Goal: Task Accomplishment & Management: Manage account settings

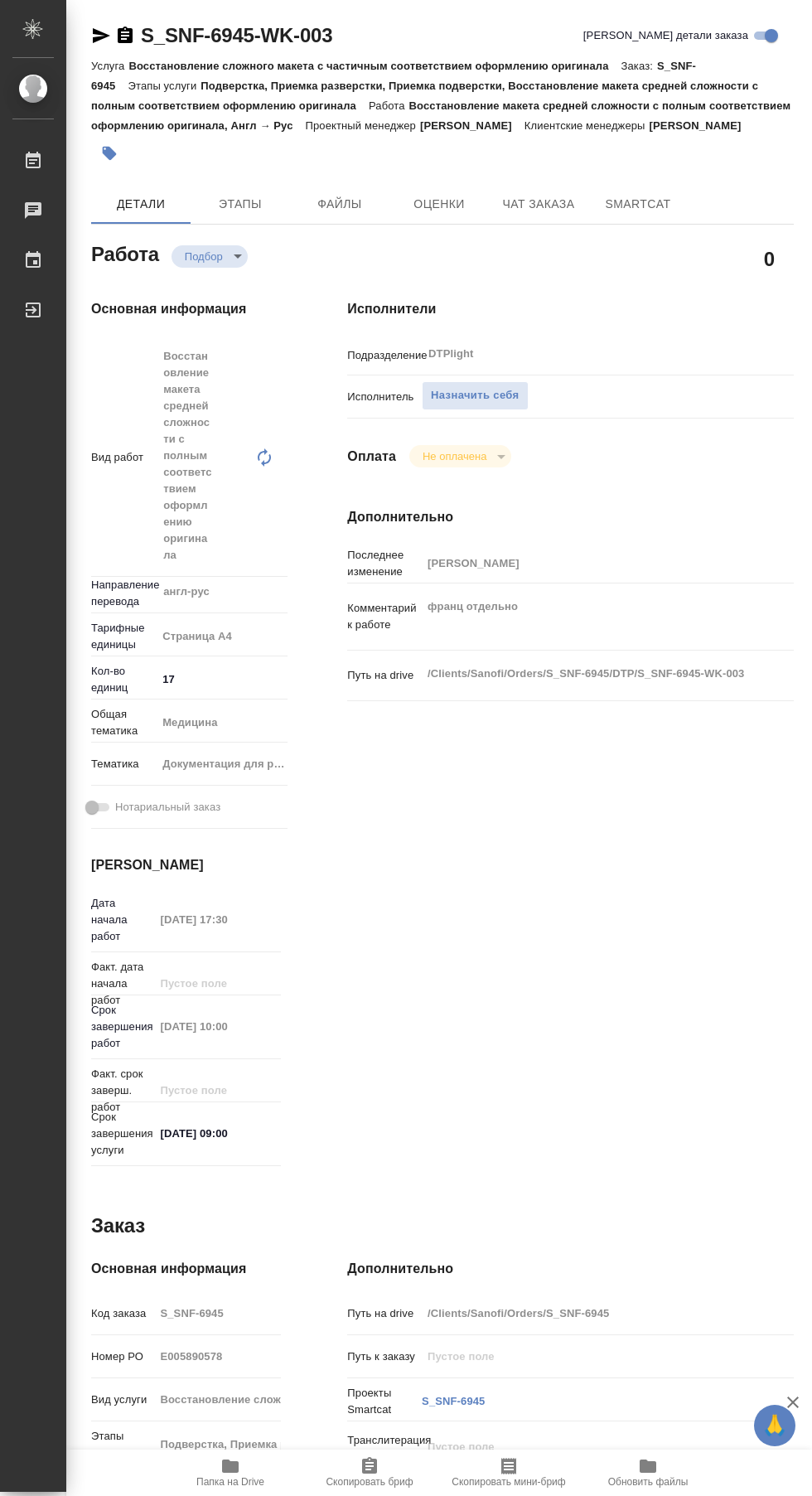
type textarea "x"
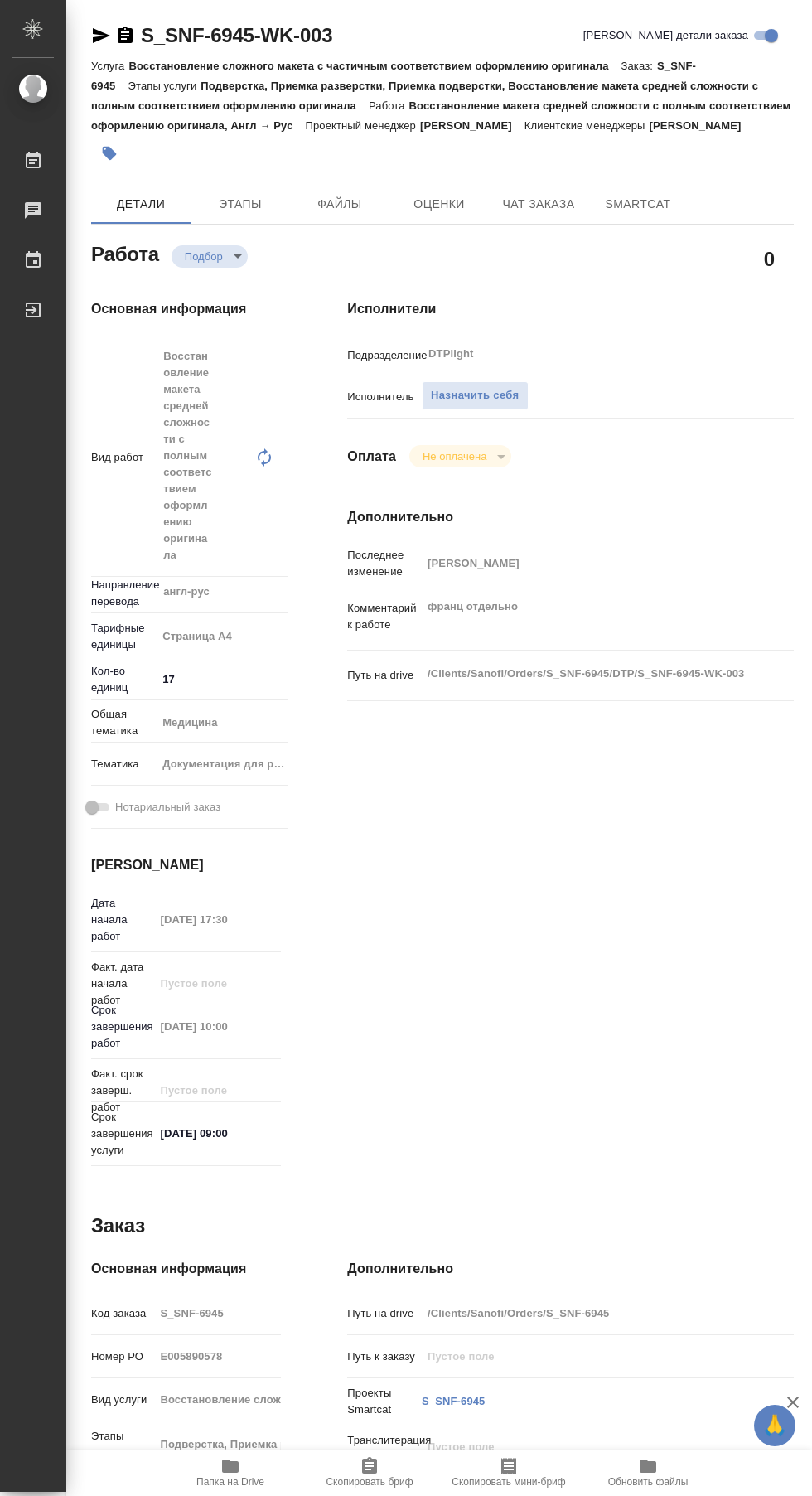
type textarea "x"
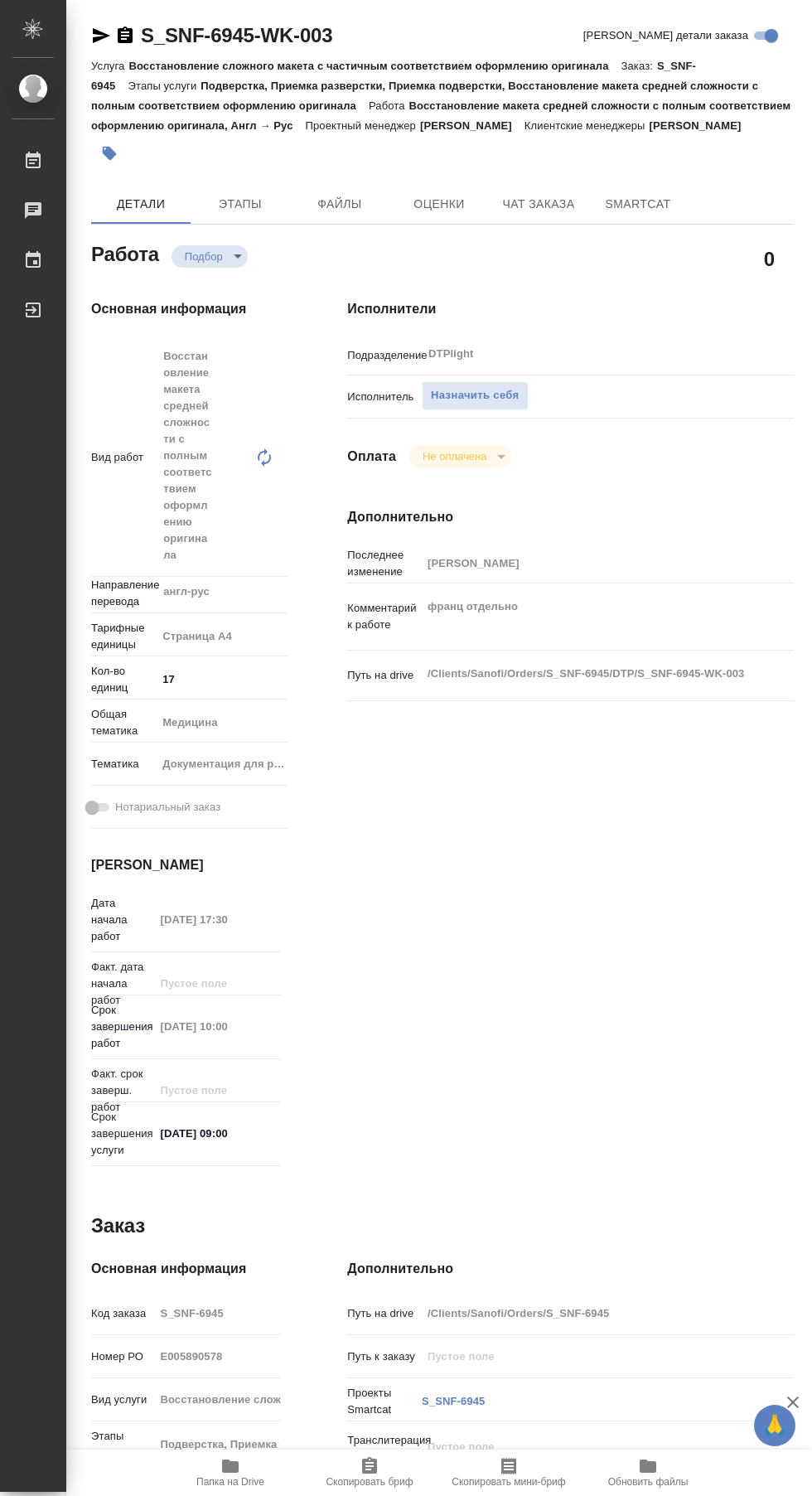
scroll to position [80, 0]
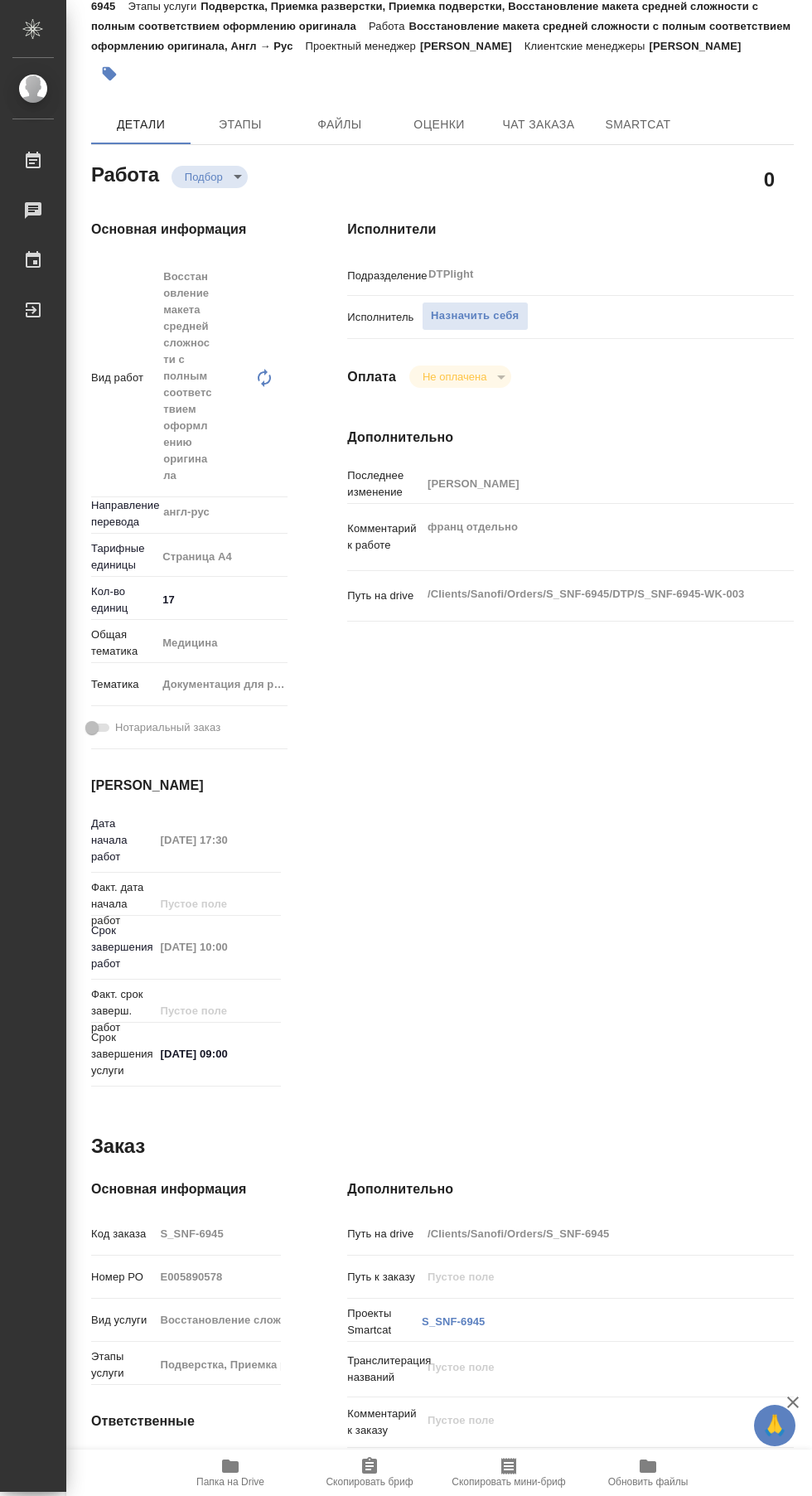
click at [237, 1469] on icon "button" at bounding box center [230, 1467] width 17 height 14
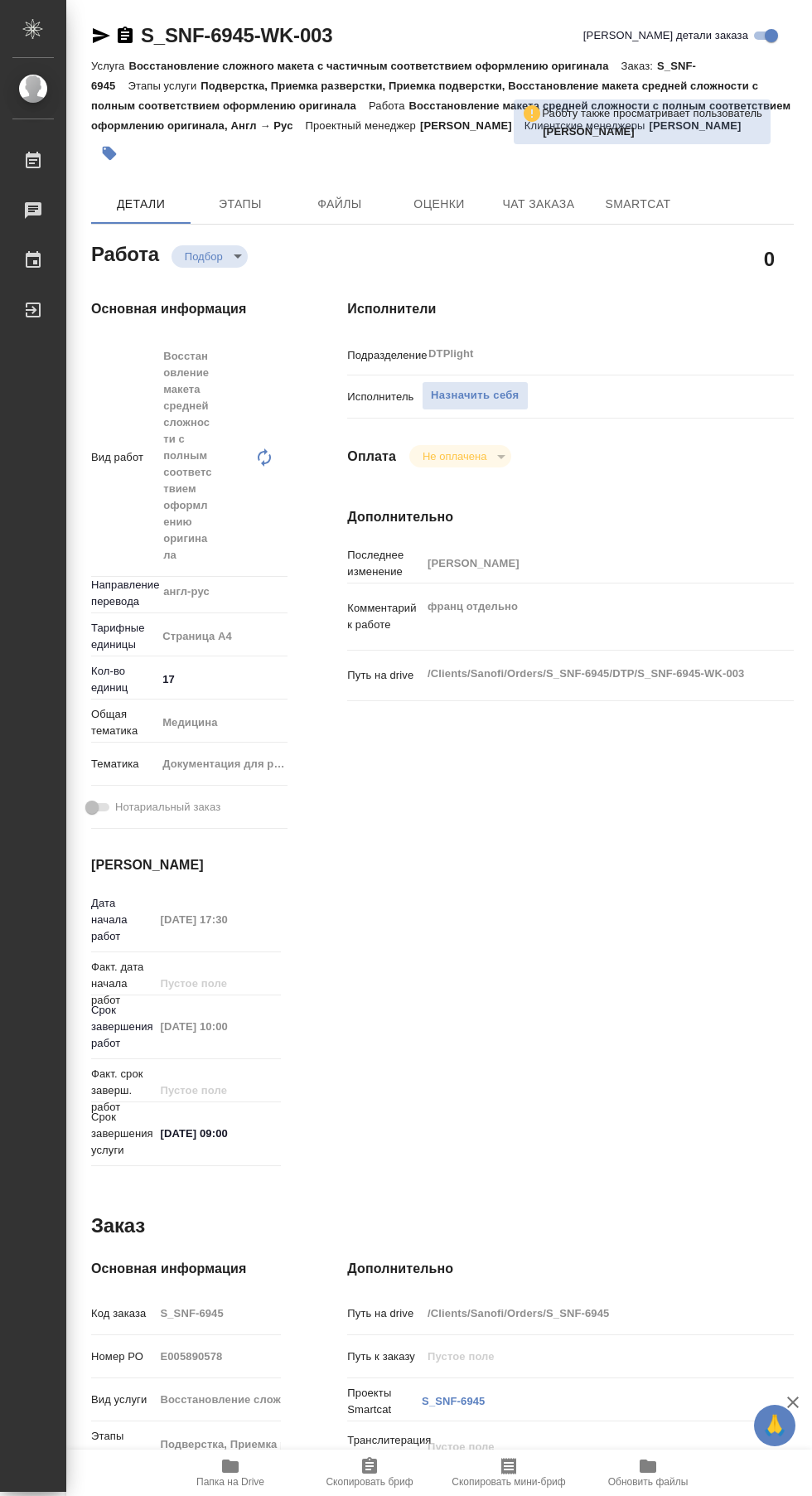
scroll to position [0, 1]
type textarea "x"
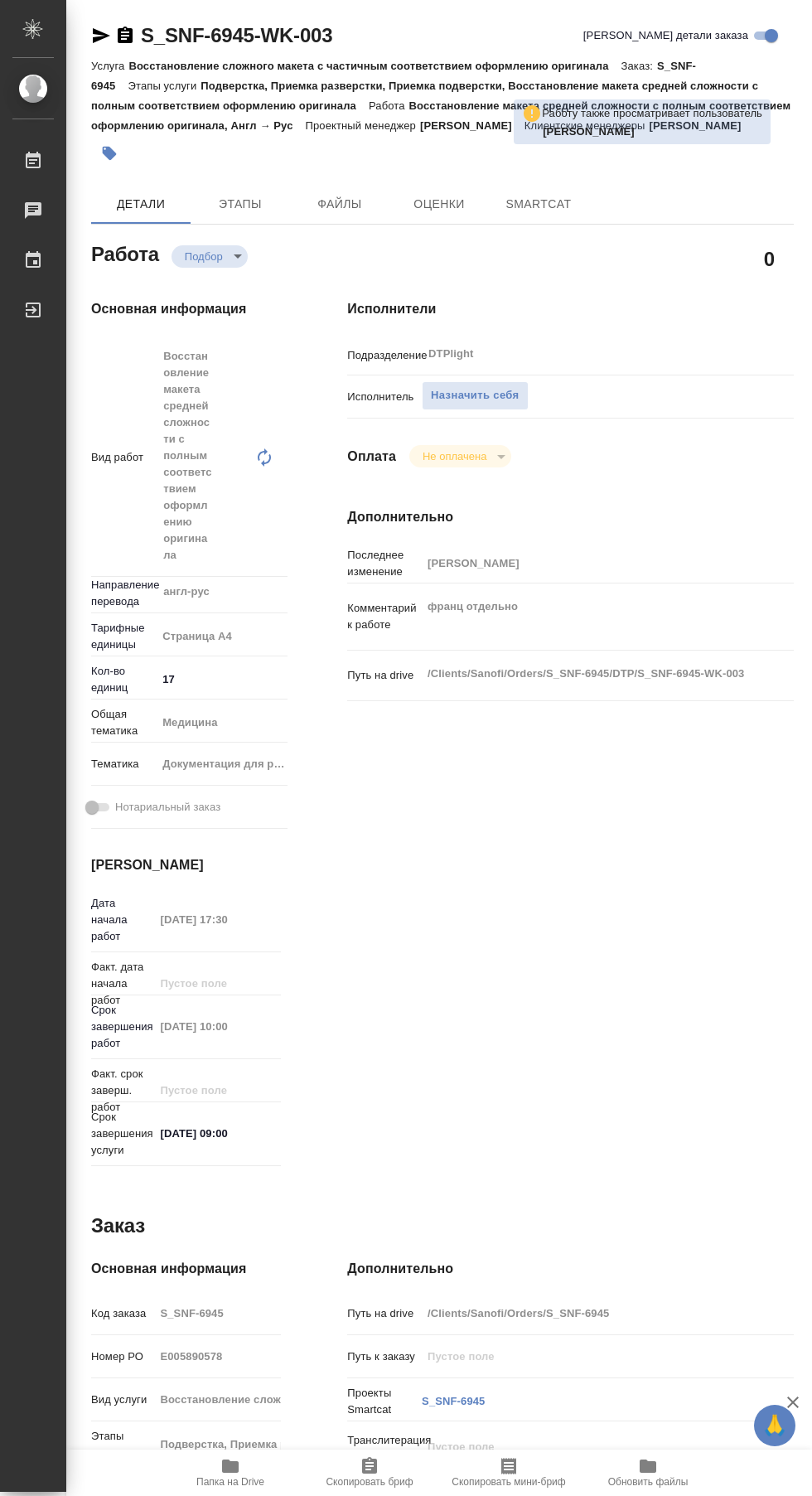
type textarea "x"
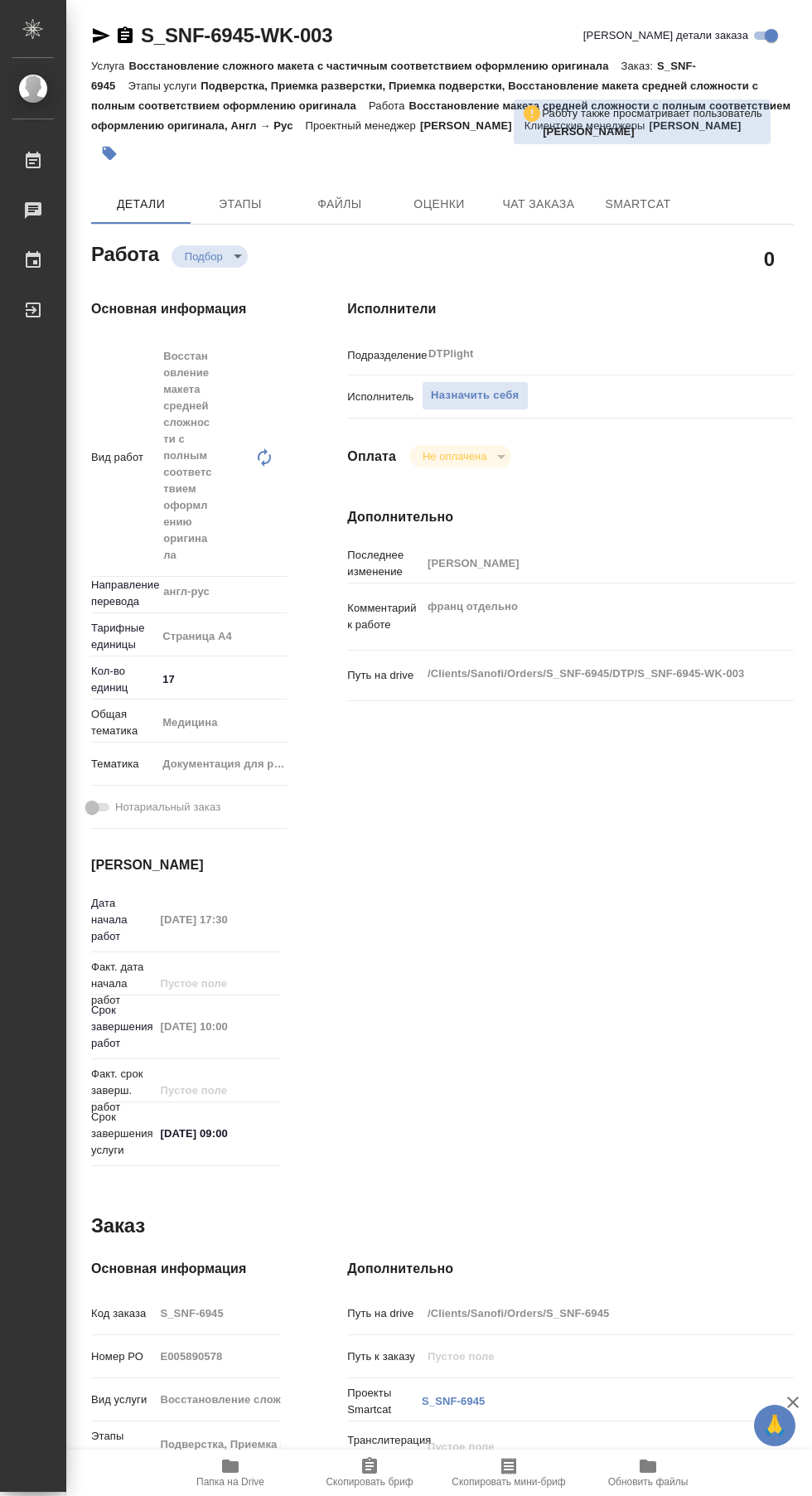
type textarea "x"
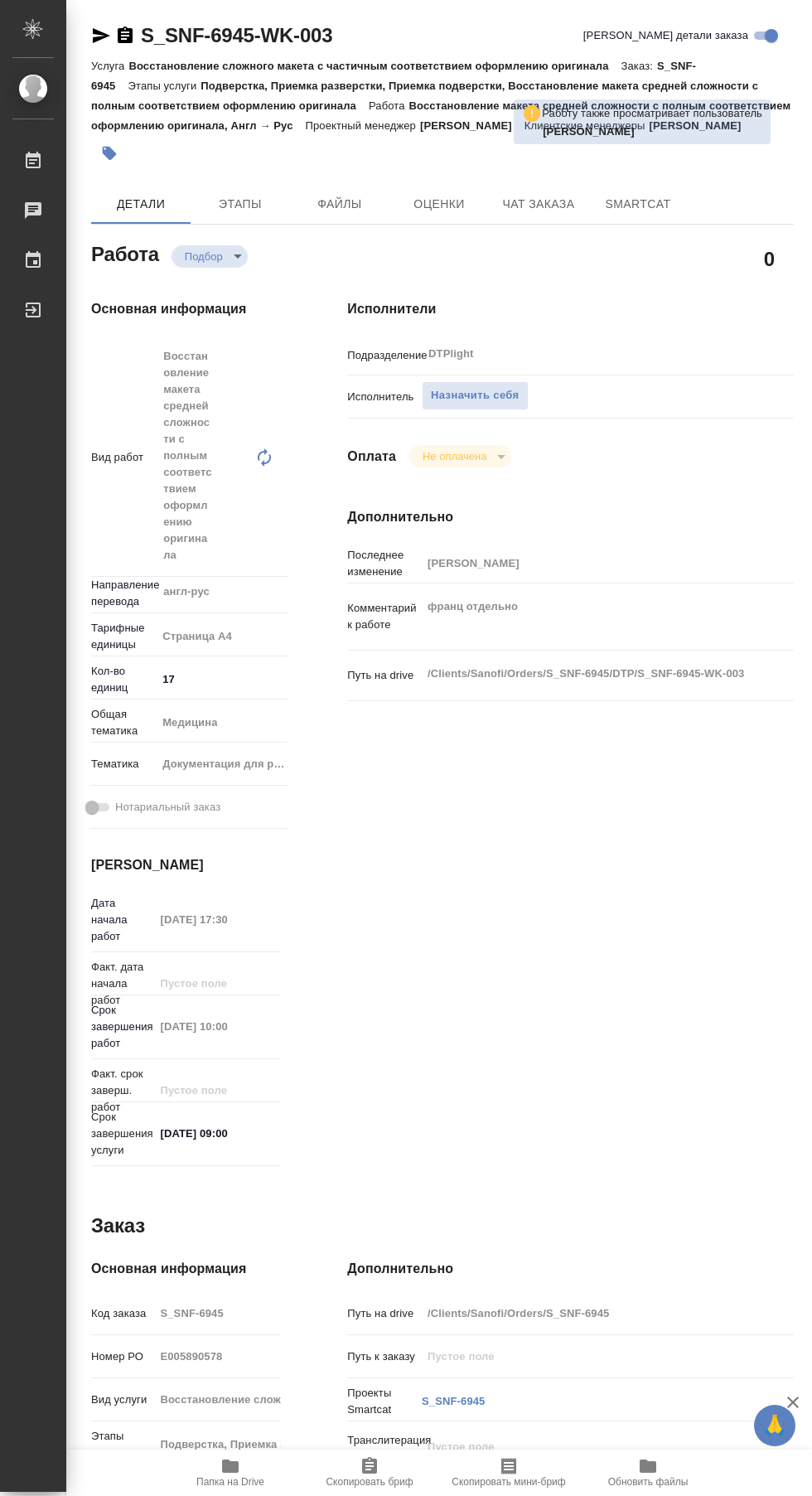
type textarea "x"
click at [475, 390] on span "Назначить себя" at bounding box center [475, 396] width 88 height 19
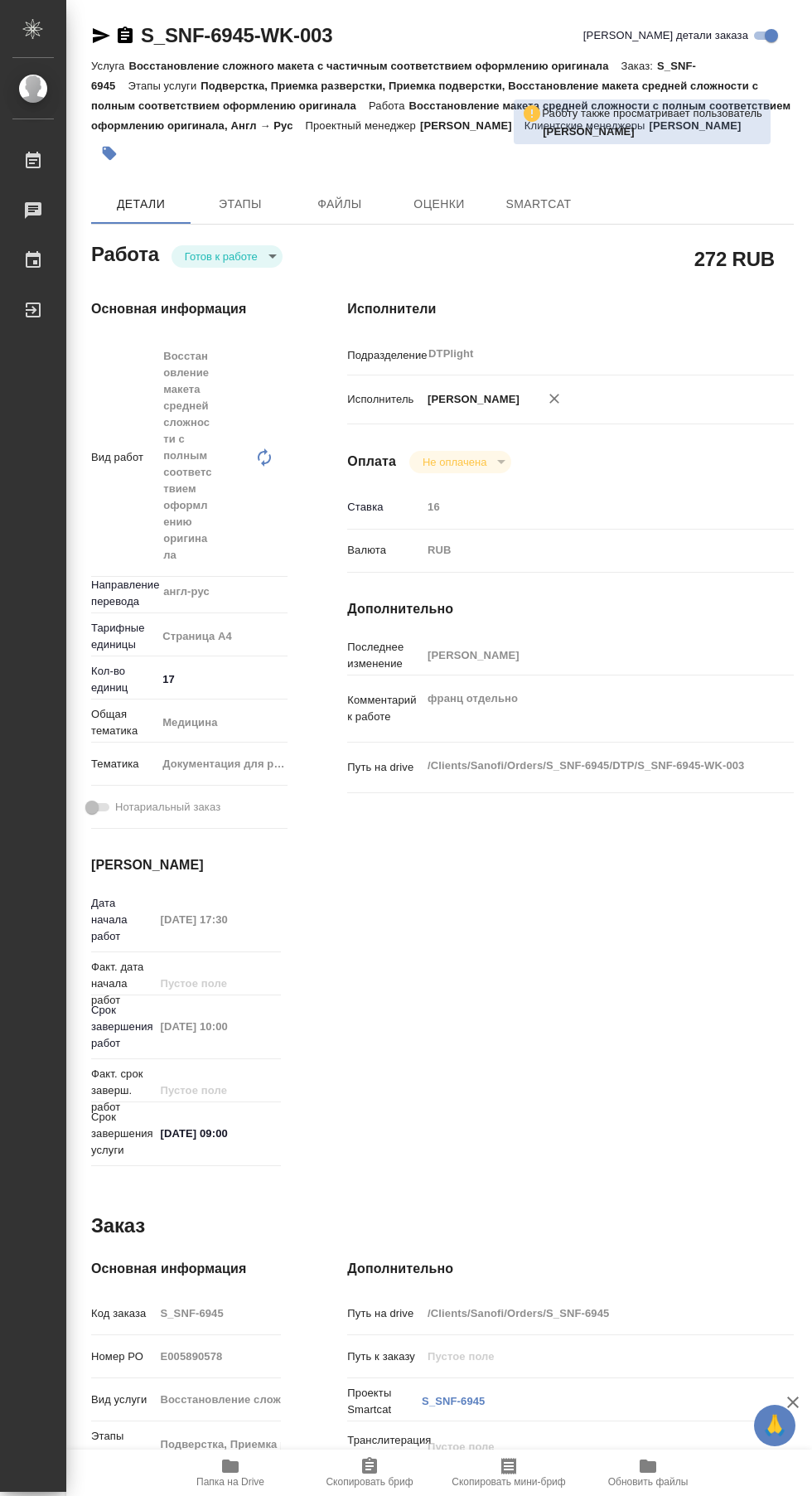
type textarea "x"
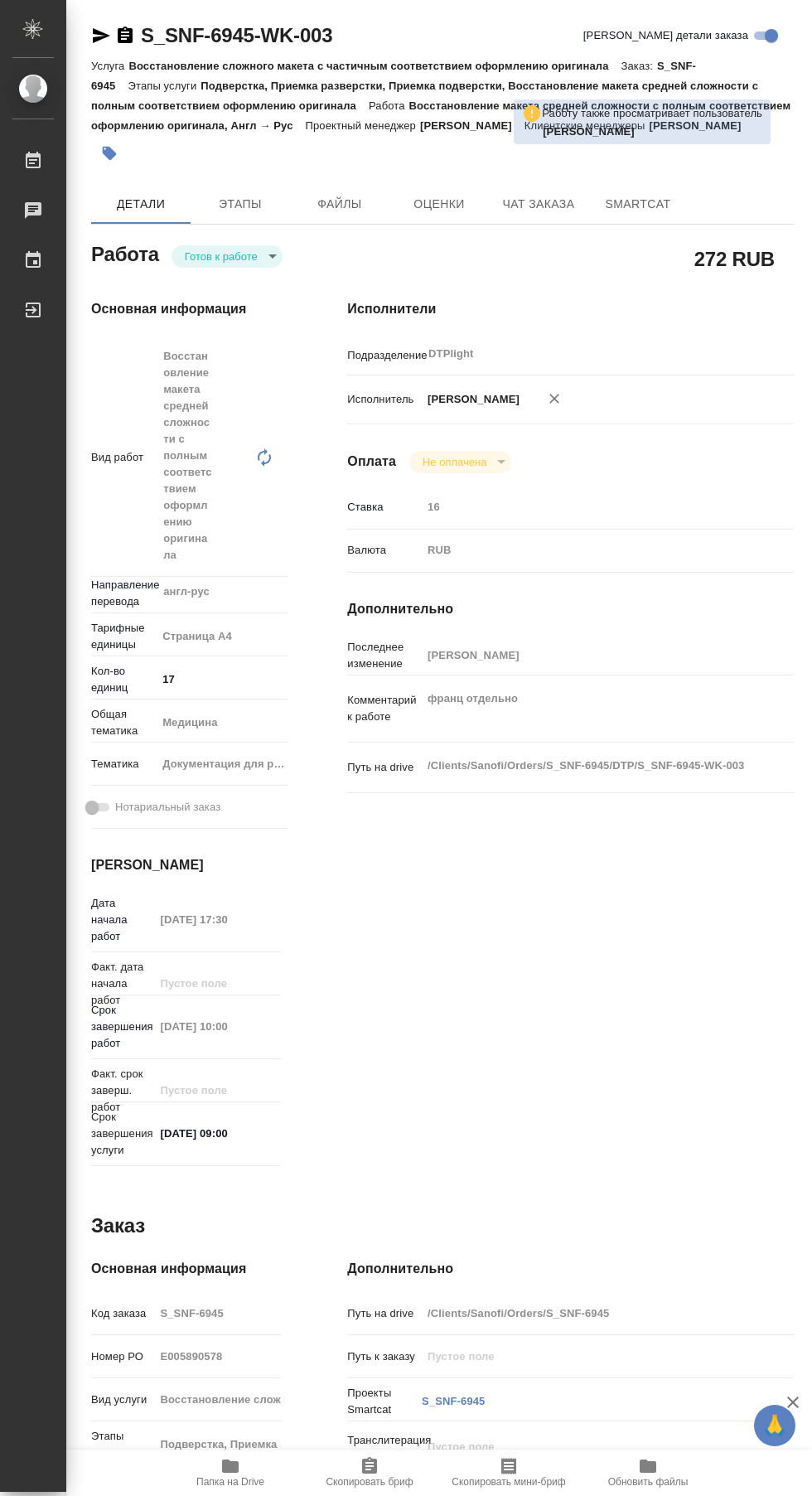
type textarea "x"
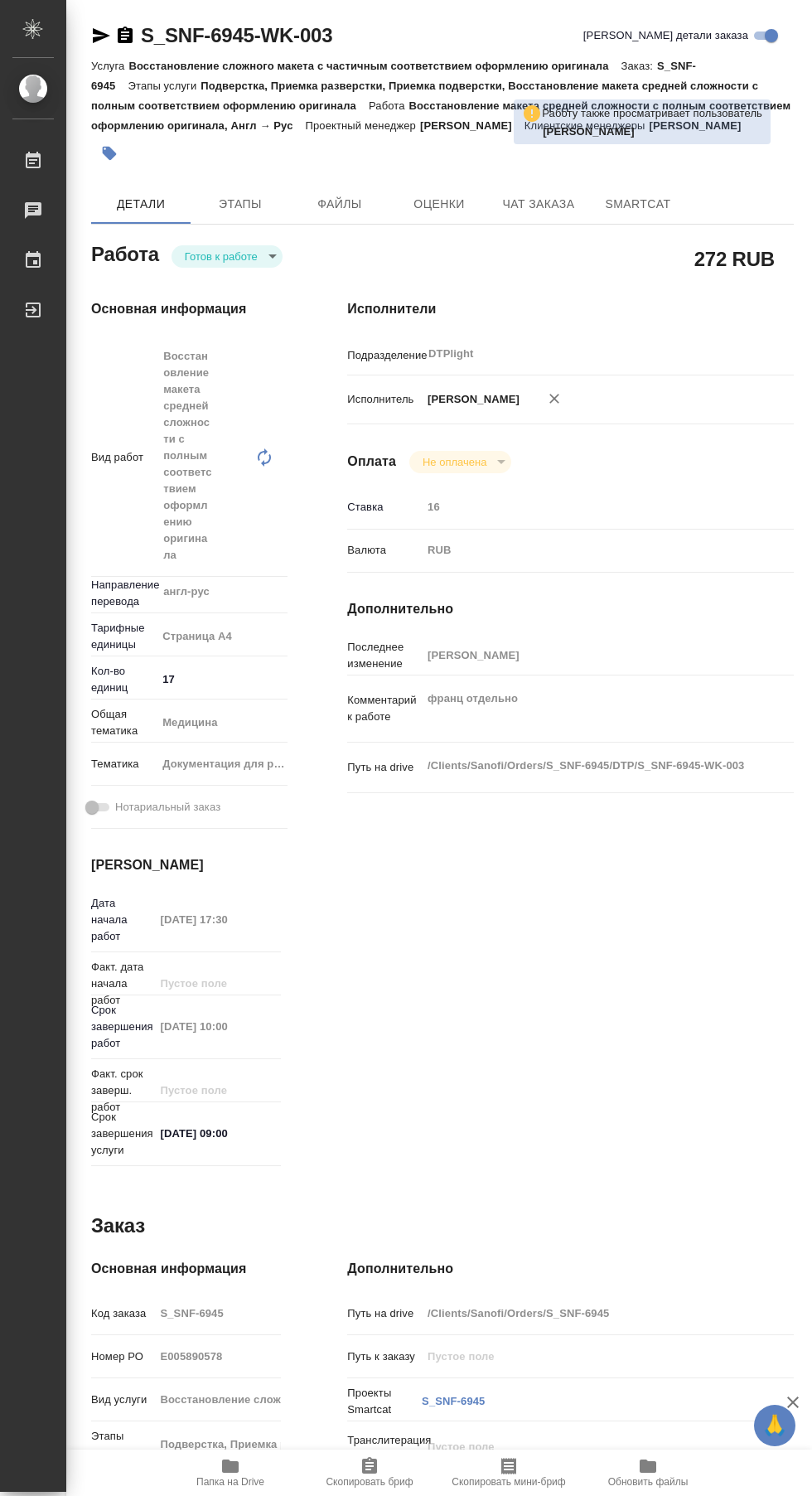
click at [236, 256] on body "🙏 .cls-1 fill:#fff; AWATERA Сархатов [PERSON_NAME] Работы Чаты График Выйти S_S…" at bounding box center [406, 748] width 812 height 1496
type textarea "x"
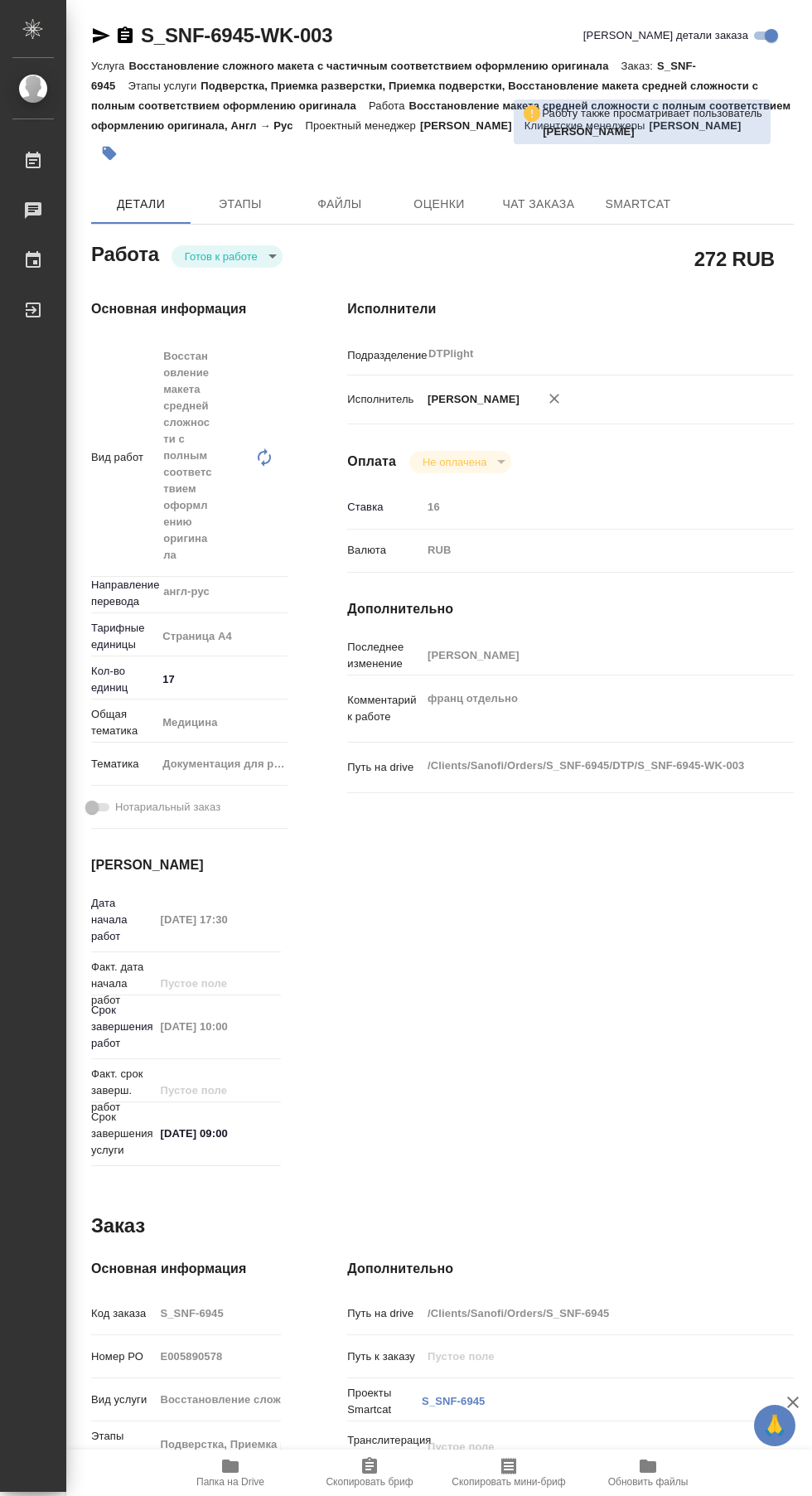
type textarea "x"
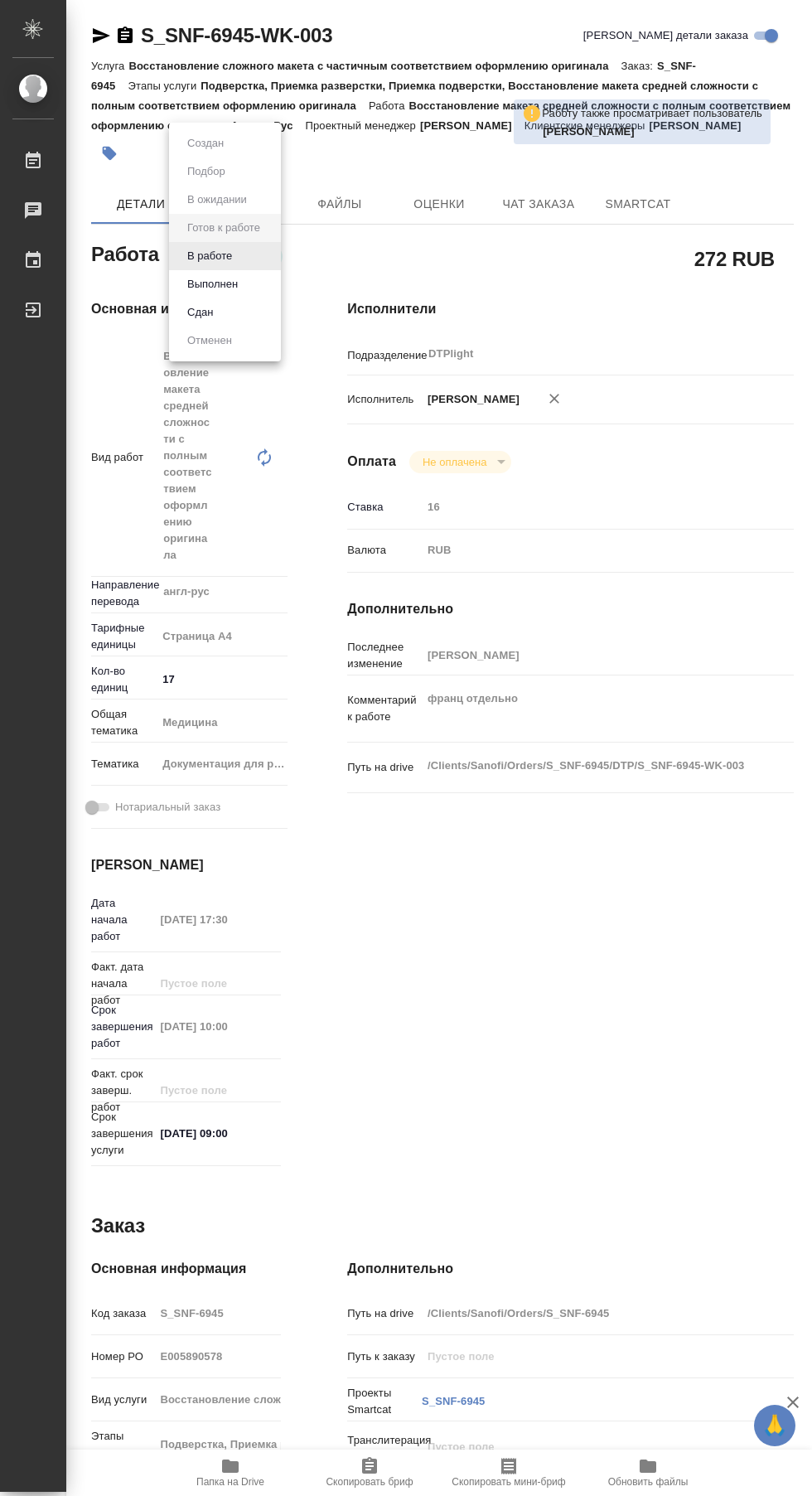
type textarea "x"
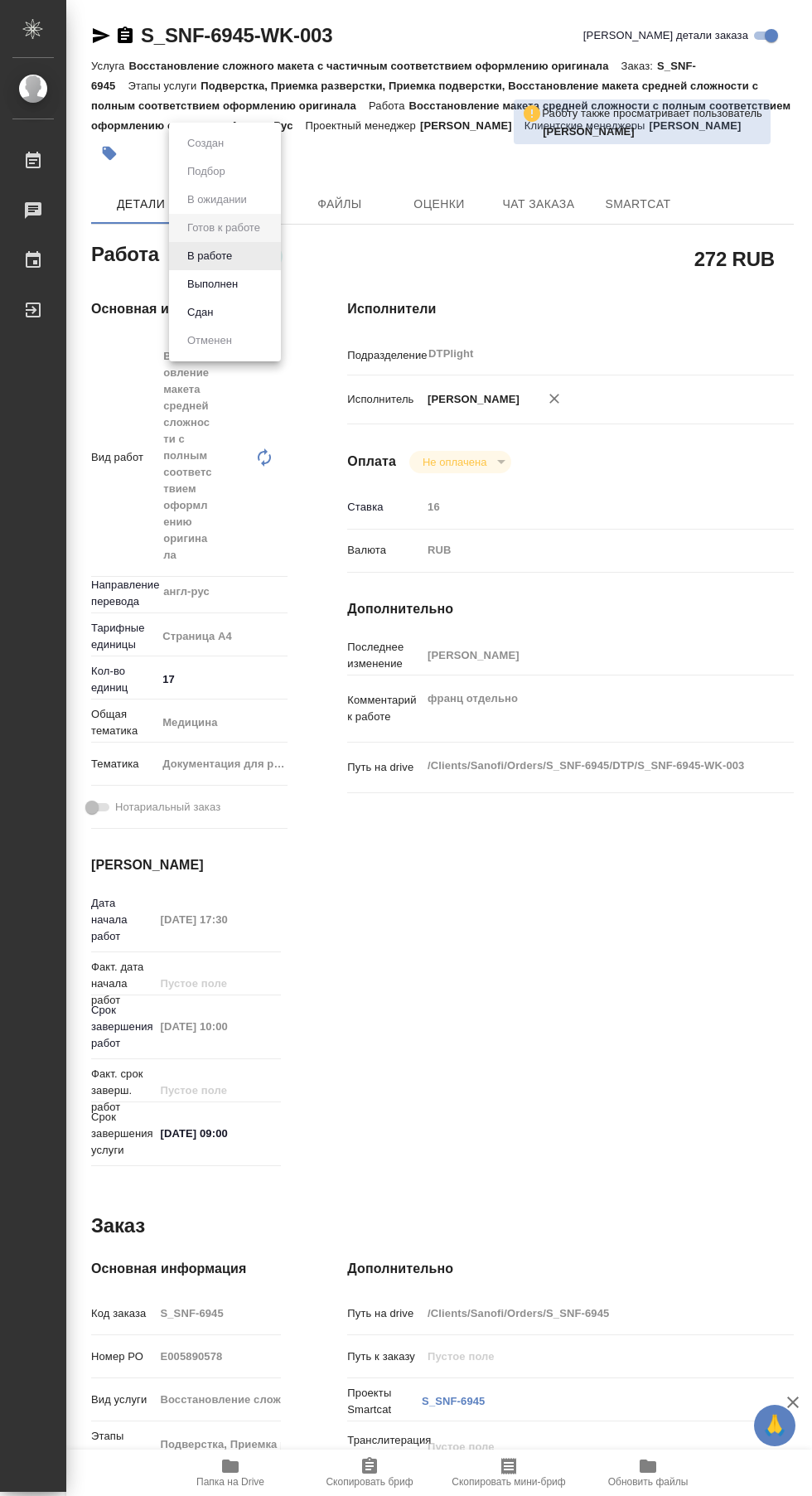
type textarea "x"
click at [207, 228] on button "Готов к работе" at bounding box center [223, 228] width 83 height 19
click at [247, 257] on body "🙏 .cls-1 fill:#fff; AWATERA Сархатов [PERSON_NAME] Работы 0 Чаты График Выйти S…" at bounding box center [406, 748] width 812 height 1496
click at [214, 253] on button "В работе" at bounding box center [209, 256] width 55 height 19
type textarea "x"
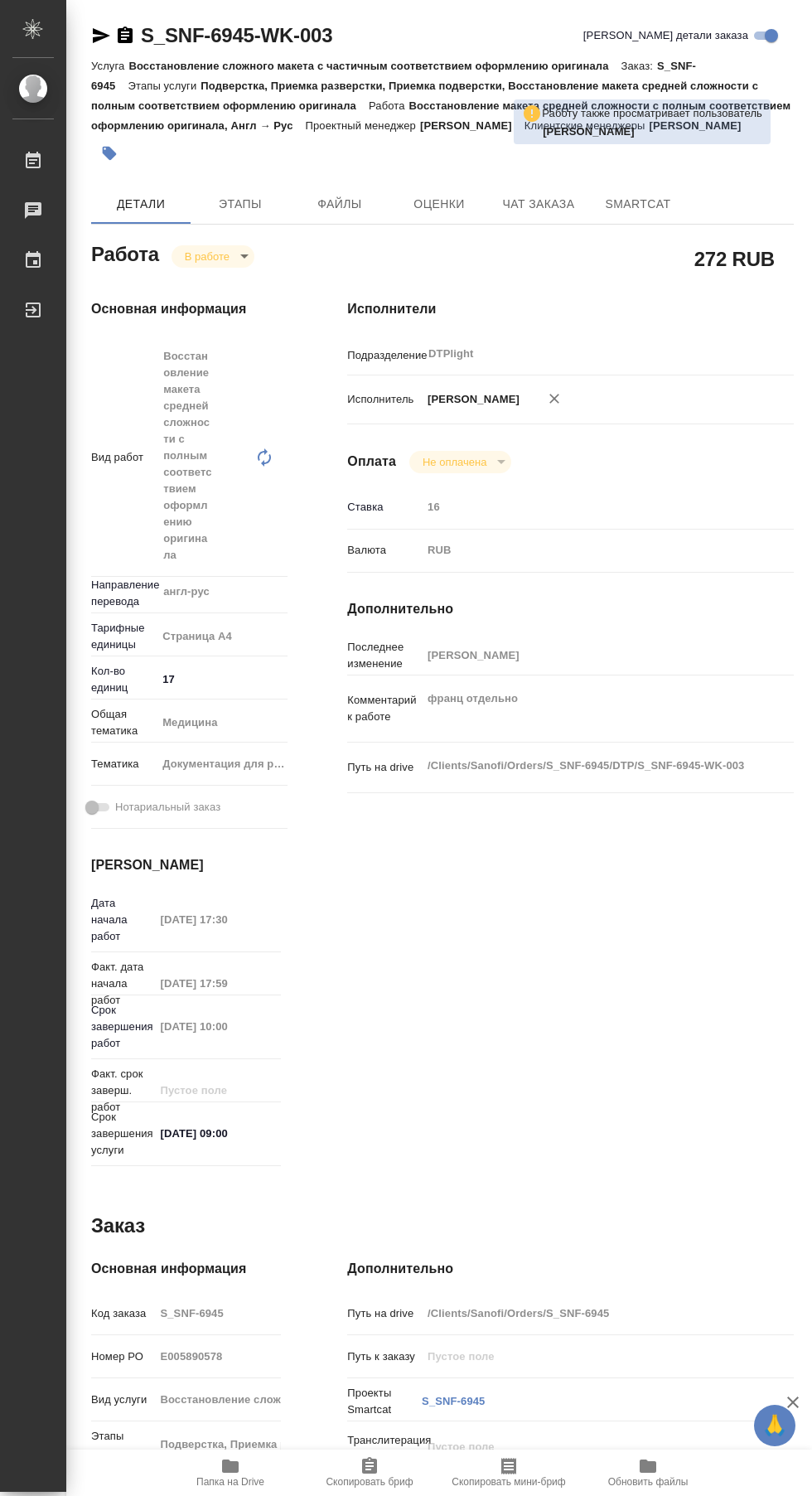
type textarea "x"
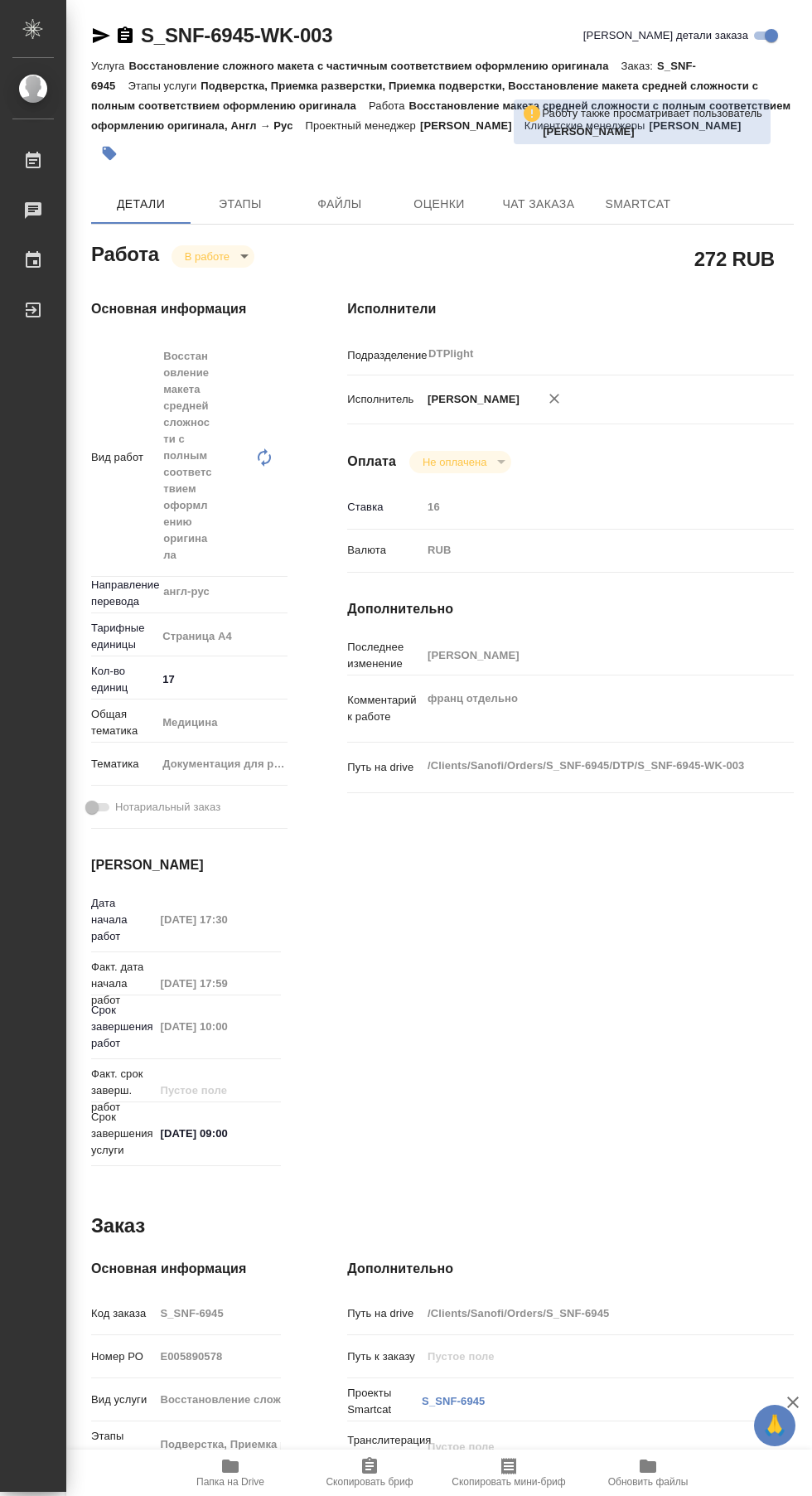
type textarea "x"
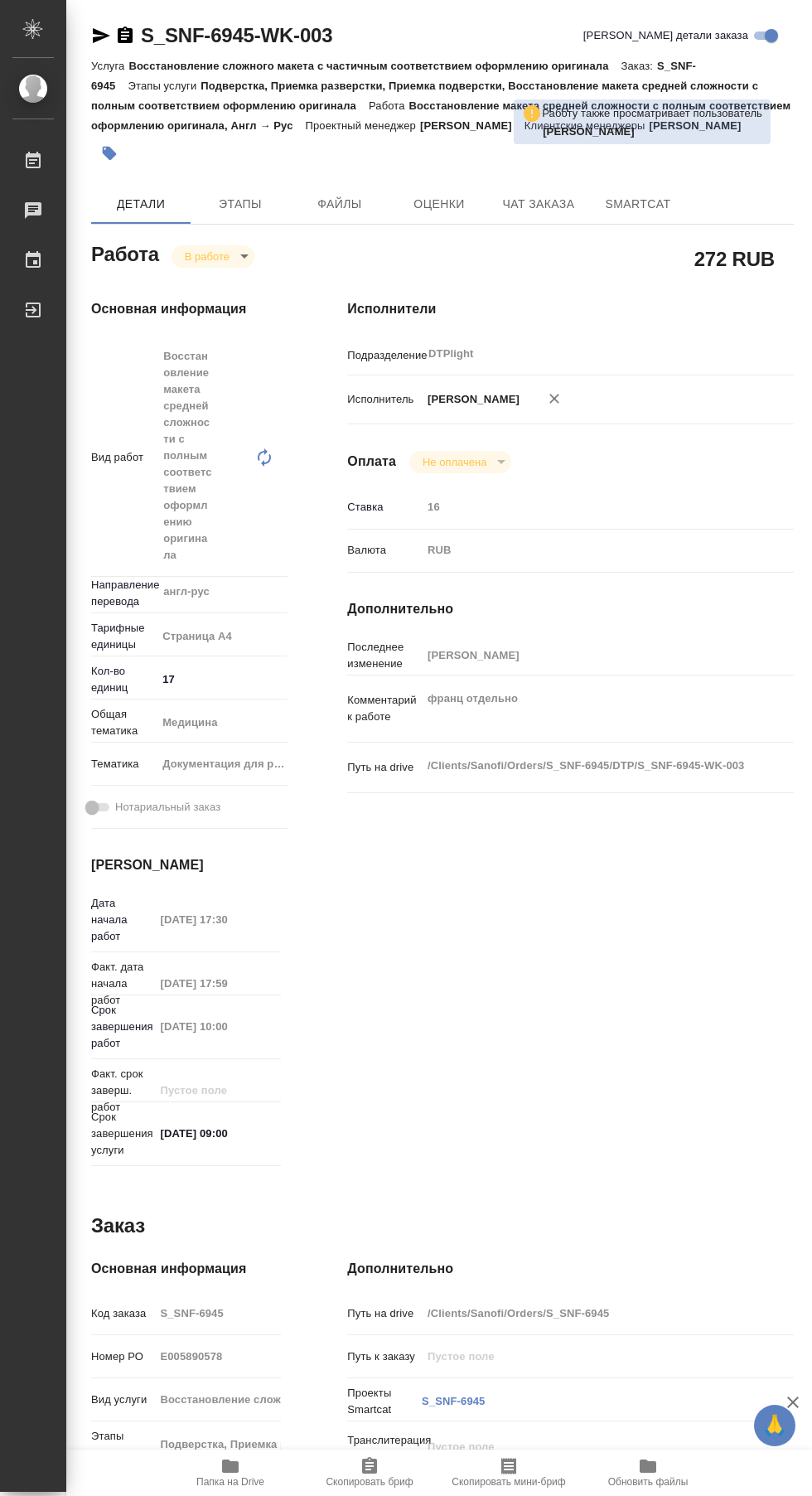
type textarea "x"
